Goal: Information Seeking & Learning: Learn about a topic

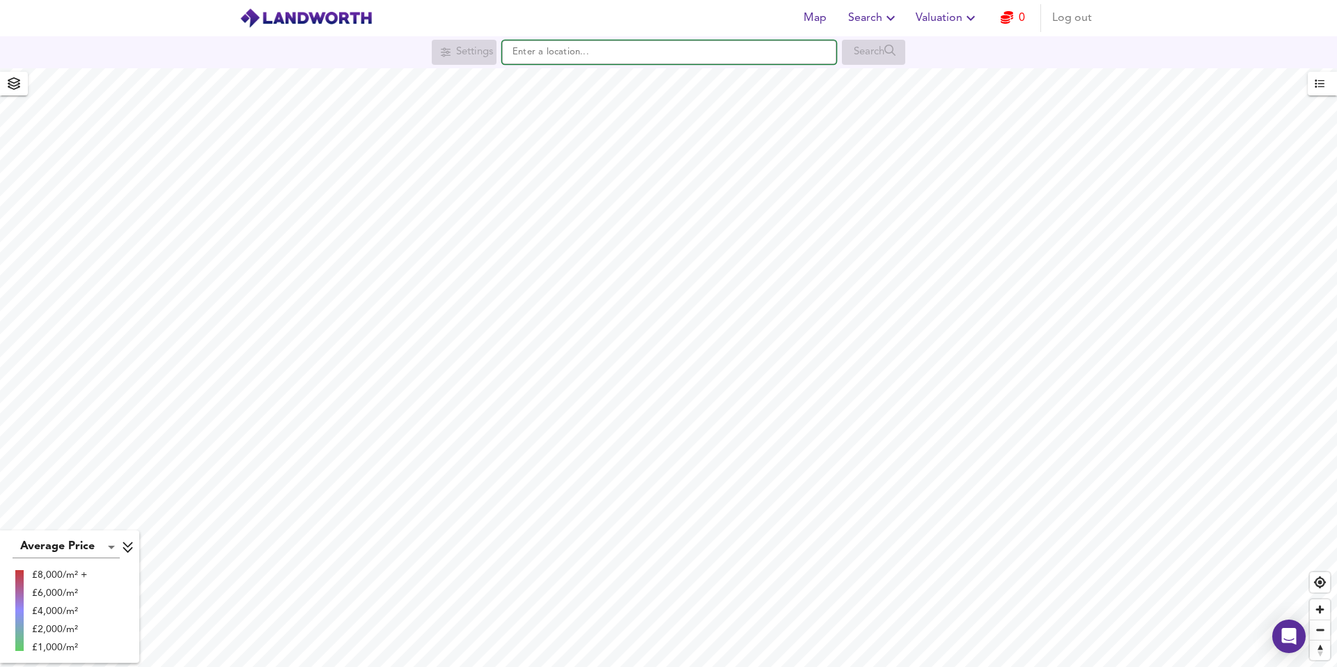
click at [580, 52] on input "text" at bounding box center [669, 52] width 334 height 24
click at [527, 49] on input "text" at bounding box center [669, 52] width 334 height 24
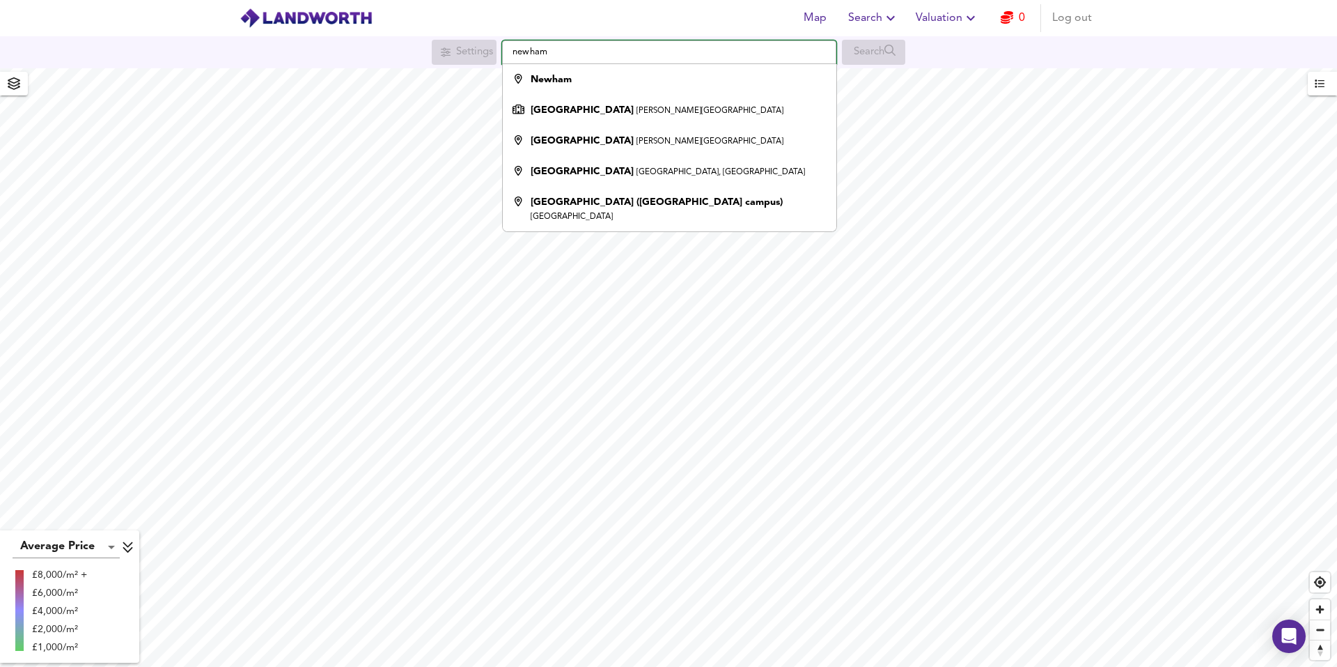
drag, startPoint x: 563, startPoint y: 47, endPoint x: 464, endPoint y: 37, distance: 99.5
click at [464, 37] on div "Settings [GEOGRAPHIC_DATA][PERSON_NAME], [GEOGRAPHIC_DATA][PERSON_NAME] [GEOGRA…" at bounding box center [668, 52] width 1337 height 32
paste input "E15 1EX"
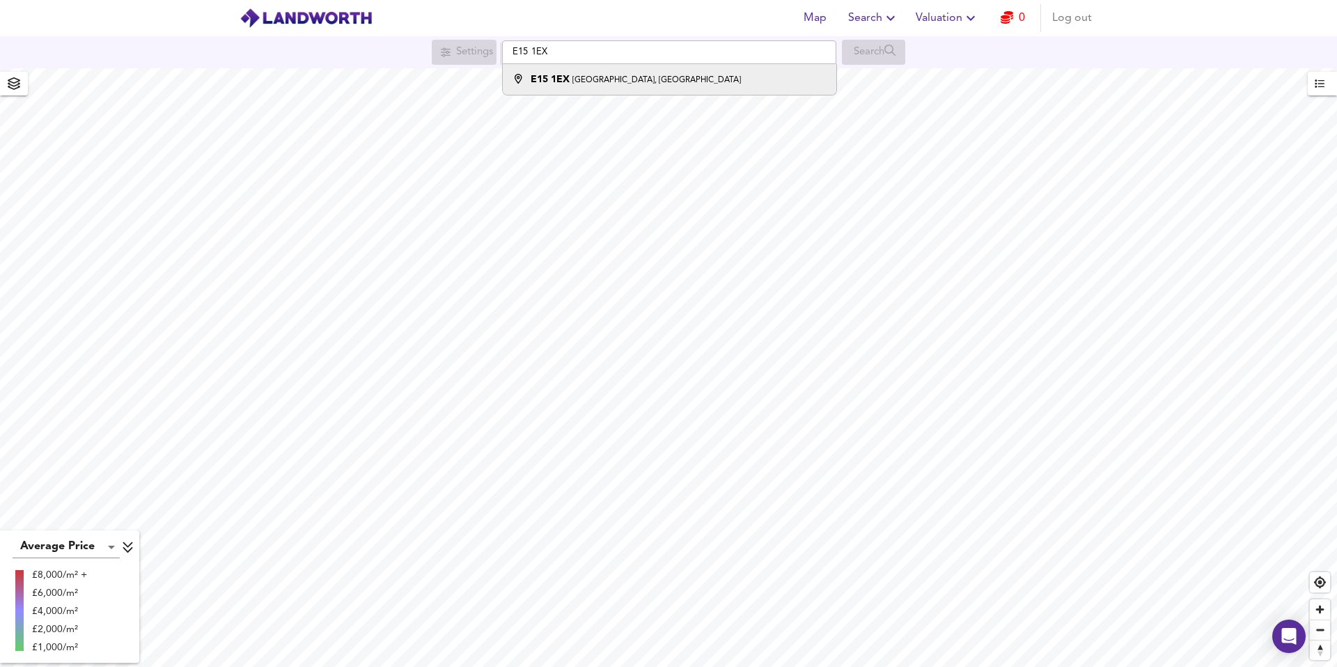
click at [643, 81] on small "[GEOGRAPHIC_DATA], [GEOGRAPHIC_DATA]" at bounding box center [657, 80] width 169 height 8
type input "[GEOGRAPHIC_DATA]"
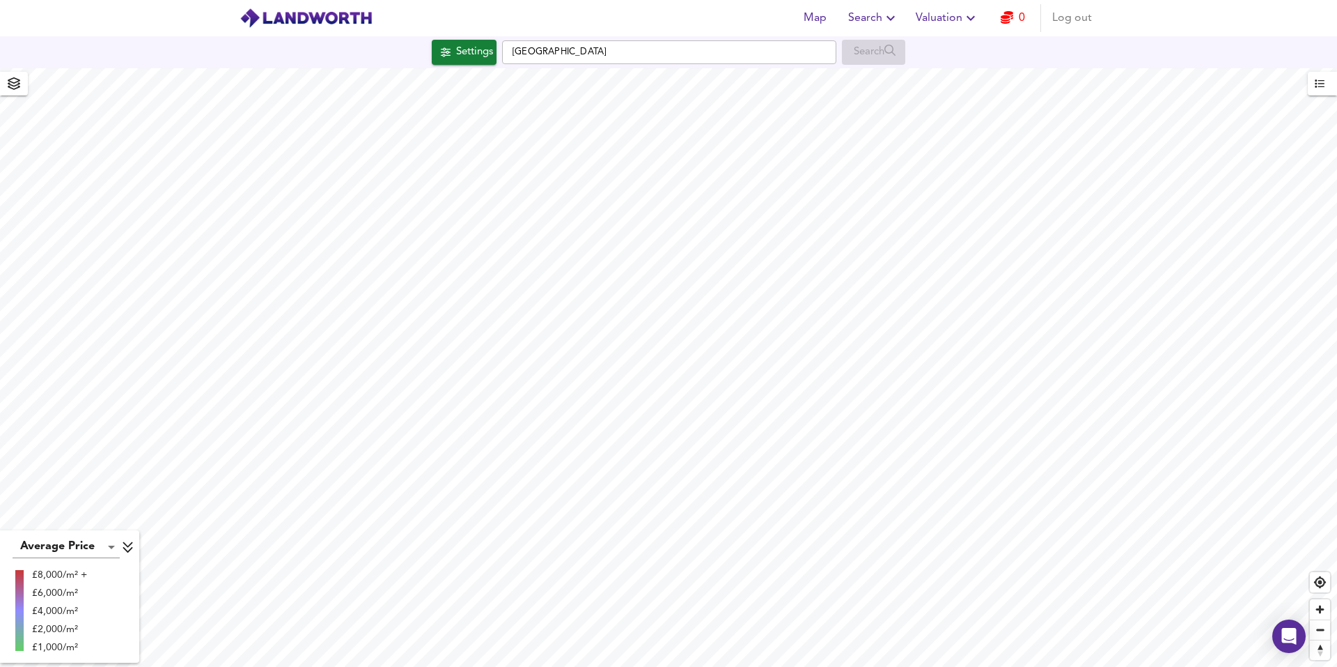
checkbox input "false"
checkbox input "true"
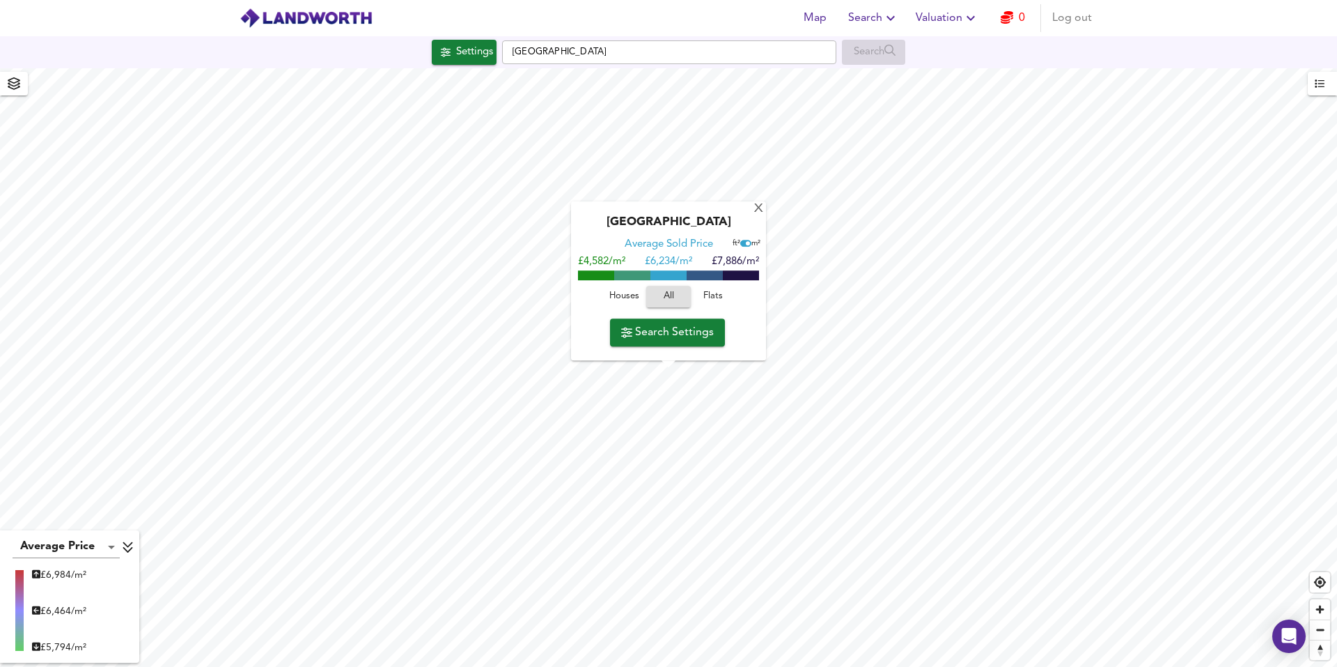
click at [713, 297] on span "Flats" at bounding box center [713, 297] width 38 height 16
click at [757, 210] on div "X" at bounding box center [759, 209] width 12 height 13
